Goal: Navigation & Orientation: Find specific page/section

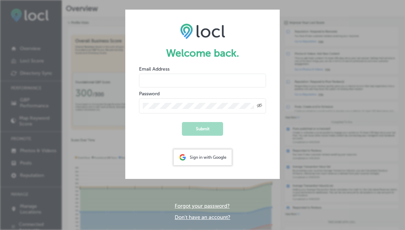
click at [218, 159] on div "Sign in with Google" at bounding box center [203, 158] width 58 height 16
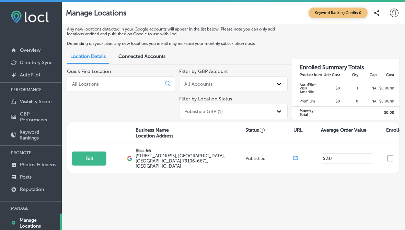
click at [32, 53] on p "Overview" at bounding box center [30, 50] width 21 height 6
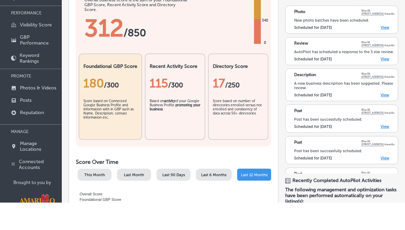
scroll to position [60, 0]
